Goal: Information Seeking & Learning: Learn about a topic

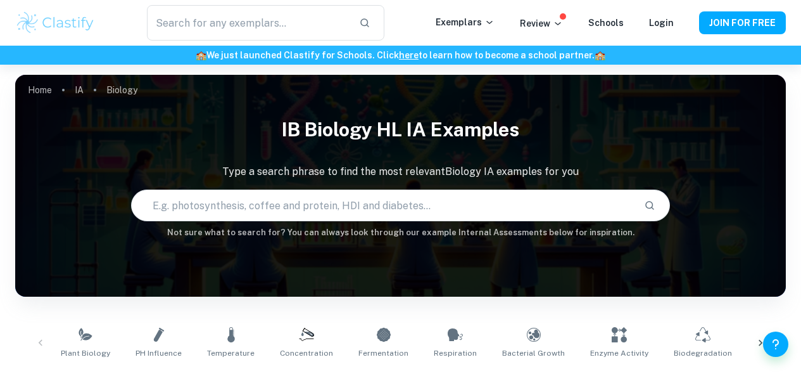
click at [291, 210] on input "text" at bounding box center [383, 204] width 503 height 35
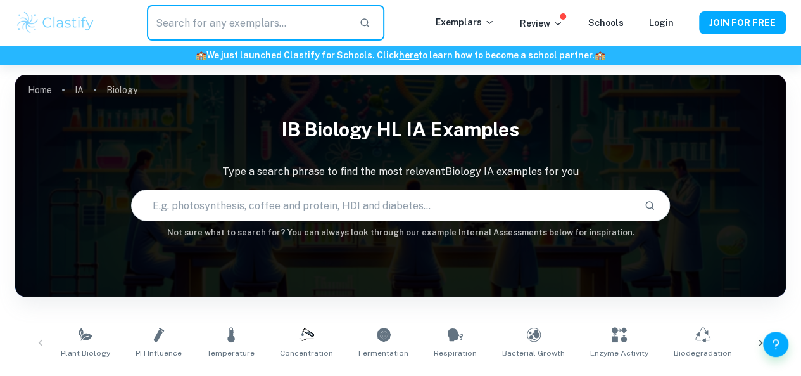
click at [239, 26] on input "text" at bounding box center [248, 22] width 203 height 35
type input "chemistry"
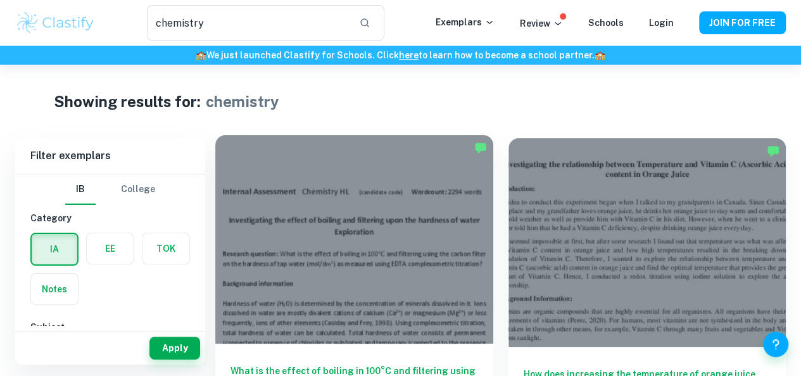
click at [286, 233] on div at bounding box center [354, 239] width 278 height 208
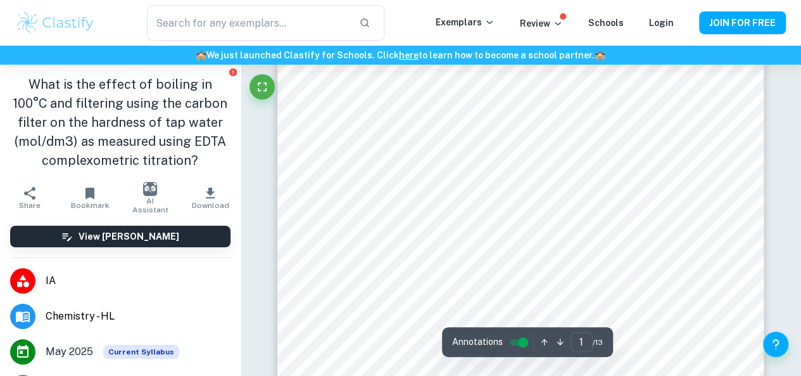
scroll to position [239, 0]
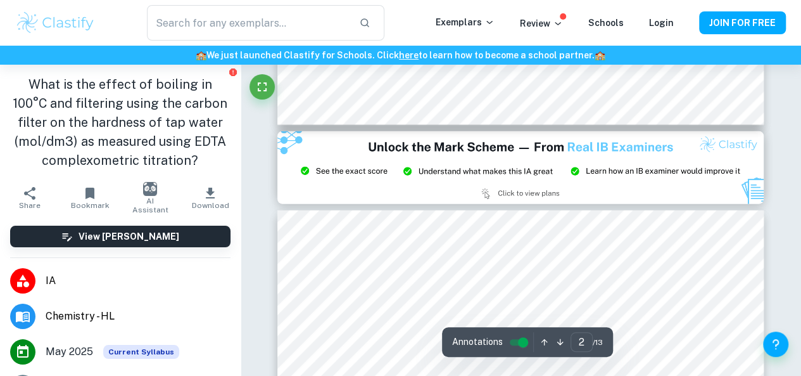
type input "3"
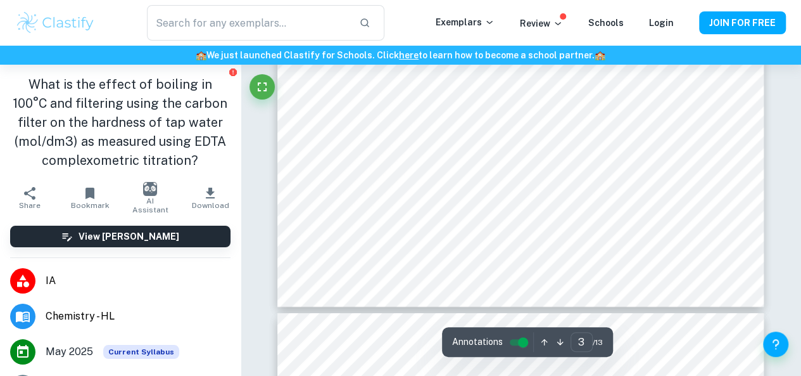
scroll to position [2114, 0]
